Goal: Information Seeking & Learning: Learn about a topic

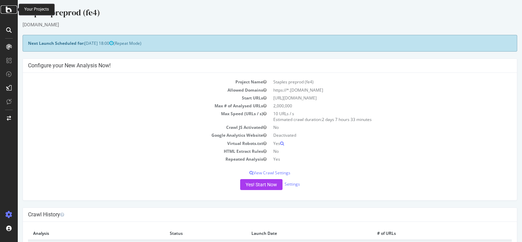
click at [10, 8] on icon at bounding box center [9, 9] width 6 height 8
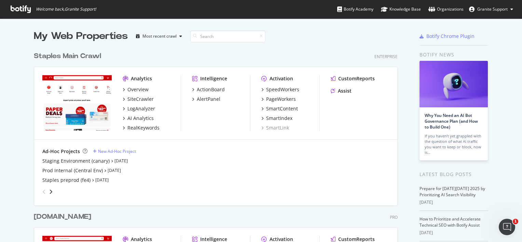
click at [53, 188] on div "grid" at bounding box center [214, 190] width 349 height 14
click at [49, 191] on icon "angle-right" at bounding box center [50, 191] width 3 height 5
click at [79, 169] on div "Top 800 Pages Crawl (production)" at bounding box center [80, 170] width 76 height 7
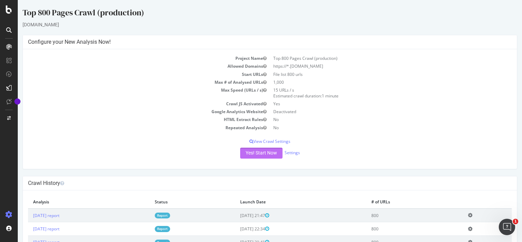
click at [271, 153] on button "Yes! Start Now" at bounding box center [261, 152] width 42 height 11
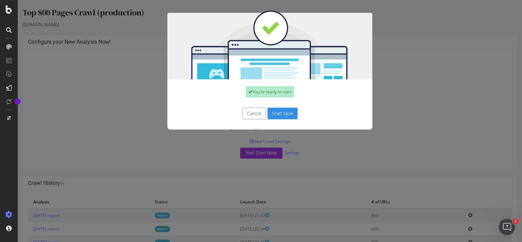
click at [290, 116] on button "Start Now" at bounding box center [282, 114] width 30 height 12
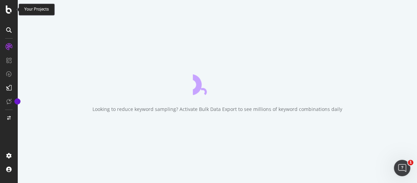
click at [10, 13] on icon at bounding box center [9, 9] width 6 height 8
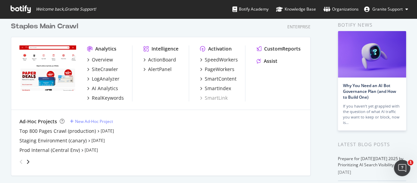
scroll to position [33, 0]
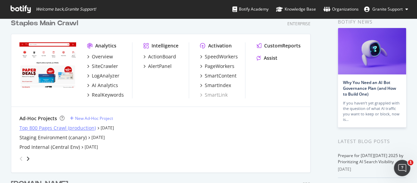
click at [75, 127] on div "Top 800 Pages Crawl (production)" at bounding box center [57, 128] width 76 height 7
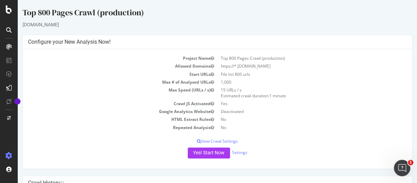
scroll to position [91, 0]
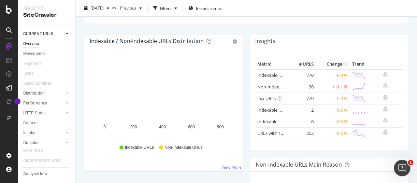
scroll to position [69, 0]
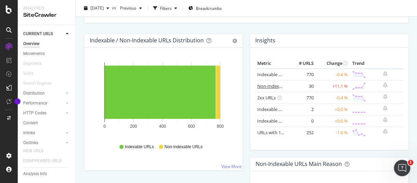
click at [267, 85] on link "Non-Indexable URLs" at bounding box center [278, 86] width 42 height 6
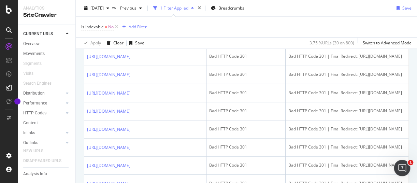
scroll to position [442, 0]
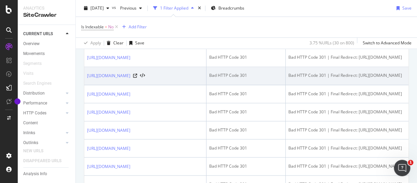
click at [207, 85] on td "[URL][DOMAIN_NAME]" at bounding box center [145, 76] width 122 height 18
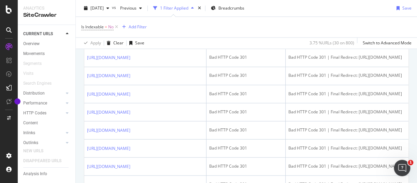
drag, startPoint x: 84, startPoint y: 82, endPoint x: 138, endPoint y: 99, distance: 56.3
click at [138, 31] on td "[URL][DOMAIN_NAME]" at bounding box center [145, 22] width 122 height 18
copy link "[URL][DOMAIN_NAME]"
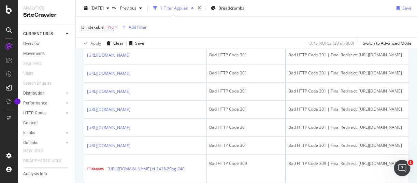
scroll to position [0, 0]
click at [137, 39] on icon at bounding box center [135, 37] width 4 height 4
